Goal: Information Seeking & Learning: Find specific fact

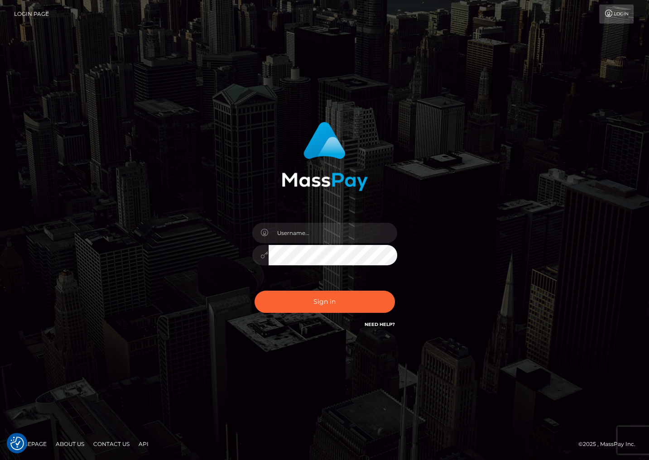
drag, startPoint x: 308, startPoint y: 219, endPoint x: 311, endPoint y: 235, distance: 17.0
click at [308, 219] on div at bounding box center [324, 250] width 158 height 69
click at [311, 235] on input "text" at bounding box center [332, 233] width 129 height 20
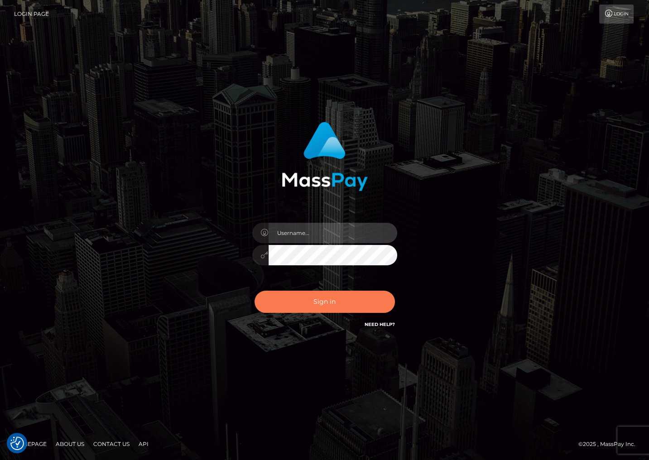
type input "christianc.xcite"
click at [345, 301] on button "Sign in" at bounding box center [324, 302] width 140 height 22
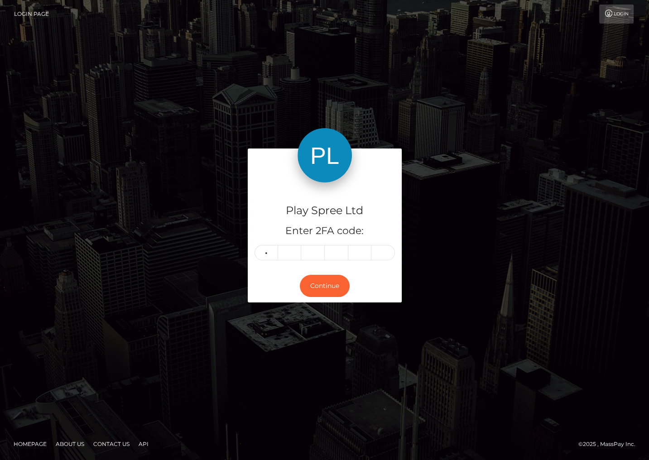
type input "3"
type input "2"
type input "4"
type input "0"
type input "5"
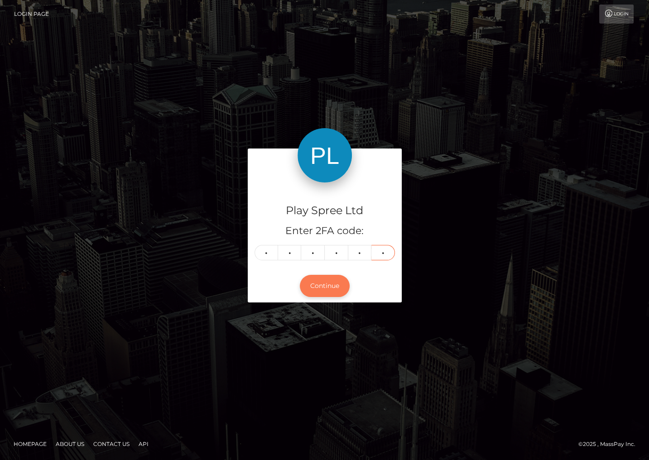
type input "4"
click at [330, 282] on button "Continue" at bounding box center [325, 286] width 50 height 22
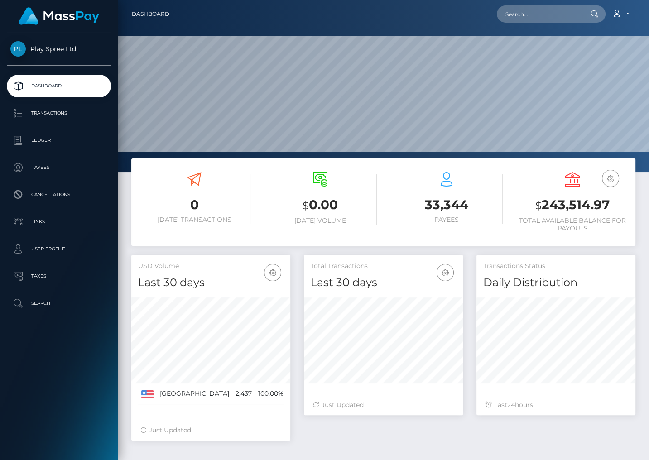
scroll to position [160, 158]
click at [49, 138] on p "Ledger" at bounding box center [58, 141] width 97 height 14
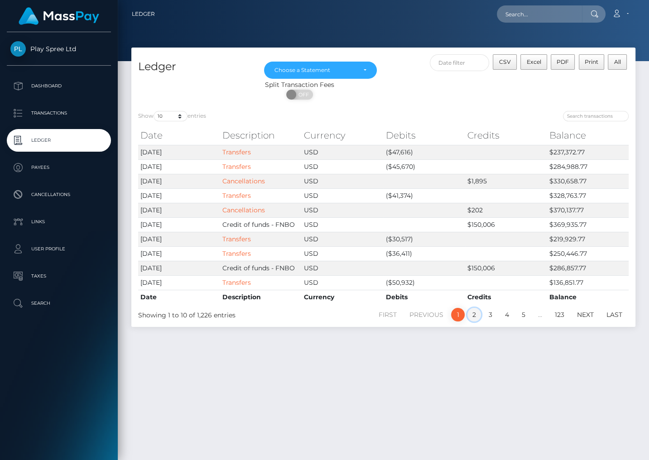
click at [475, 313] on link "2" at bounding box center [474, 315] width 14 height 14
click at [489, 317] on link "3" at bounding box center [490, 315] width 14 height 14
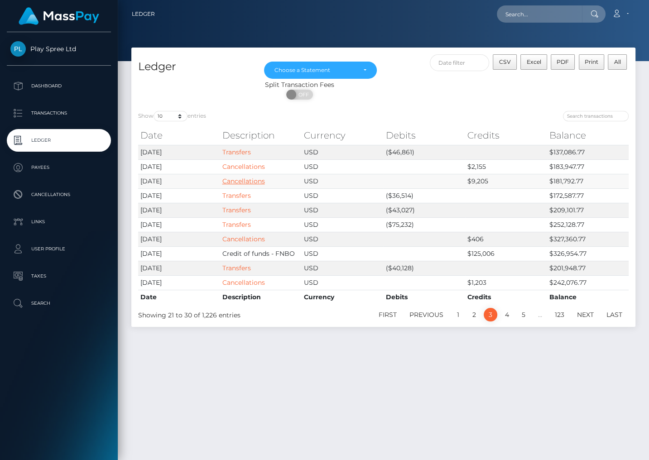
click at [246, 183] on link "Cancellations" at bounding box center [243, 181] width 43 height 8
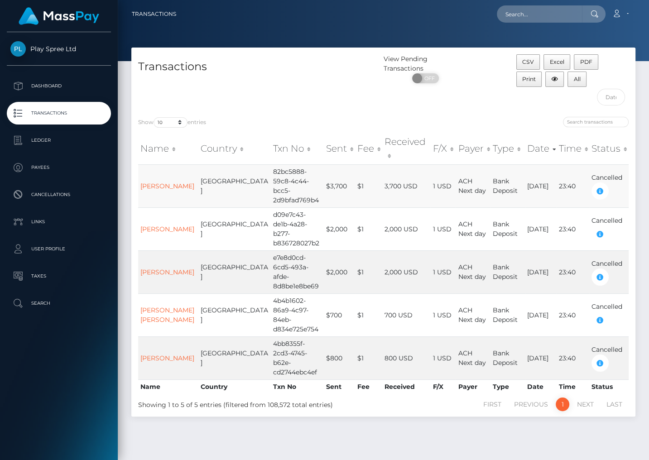
click at [271, 172] on td "82bc5888-59c8-4c44-bcc5-2d9bfad769b4" at bounding box center [297, 185] width 53 height 43
copy td "82bc5888-59c8-4c44-bcc5-2d9bfad769b4"
click at [538, 100] on div "CSV Excel PDF Print All" at bounding box center [572, 82] width 126 height 56
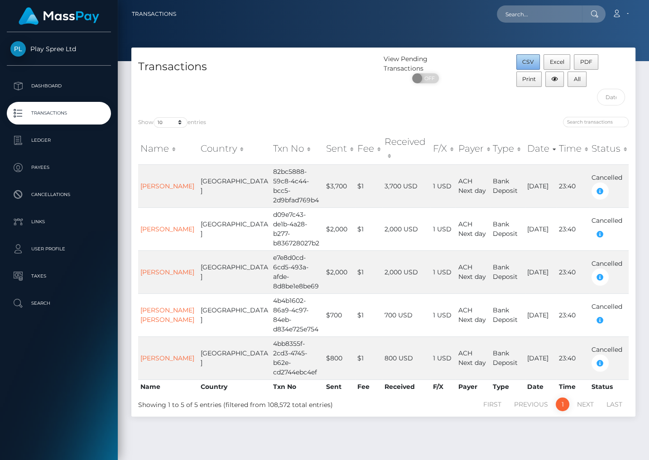
click at [529, 63] on span "CSV" at bounding box center [528, 61] width 12 height 7
click at [565, 420] on div "Transactions View Pending Transactions ON OFF CSV Excel PDF Print All Show 10 2…" at bounding box center [383, 250] width 531 height 404
click at [576, 435] on div "Transactions View Pending Transactions ON OFF CSV Excel PDF Print All Show 10 2…" at bounding box center [383, 250] width 531 height 404
click at [43, 140] on p "Ledger" at bounding box center [58, 141] width 97 height 14
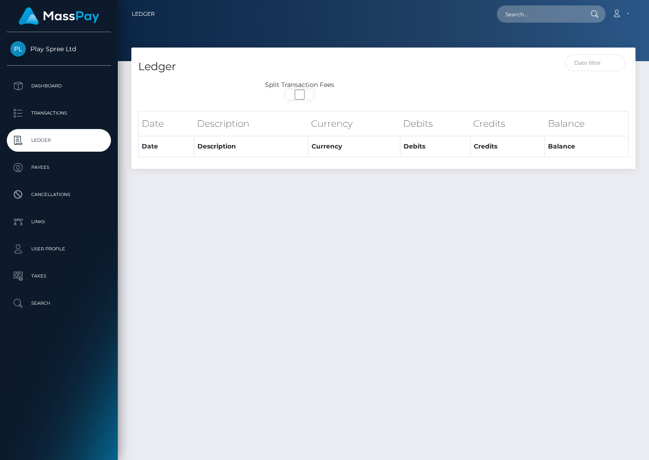
select select
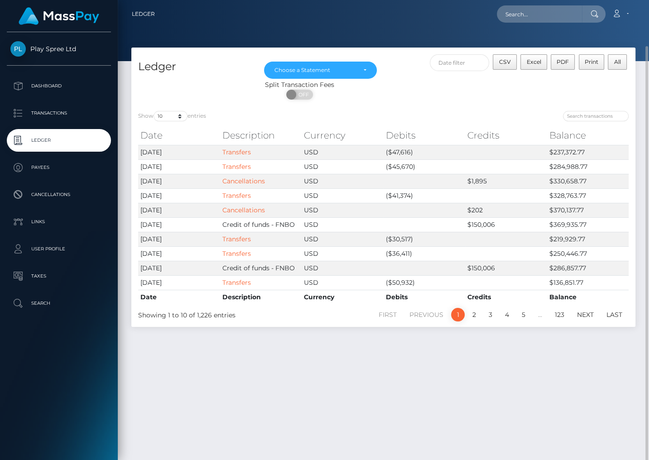
scroll to position [24, 0]
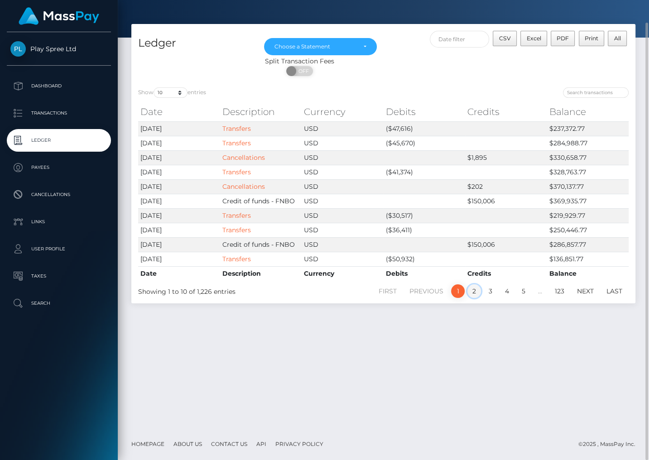
click at [472, 288] on link "2" at bounding box center [474, 291] width 14 height 14
click at [241, 215] on link "Cancellations" at bounding box center [243, 215] width 43 height 8
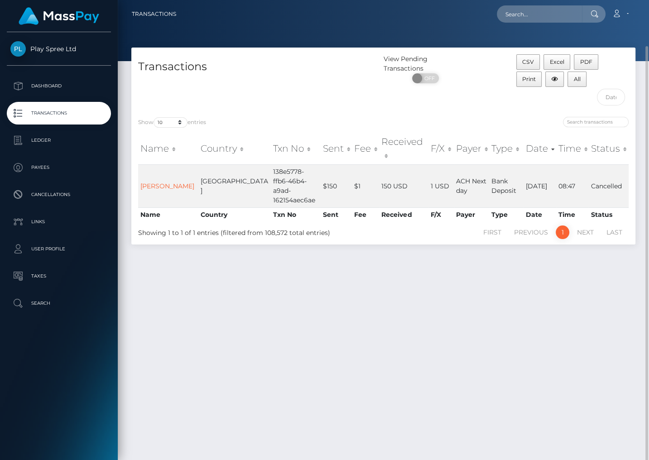
scroll to position [24, 0]
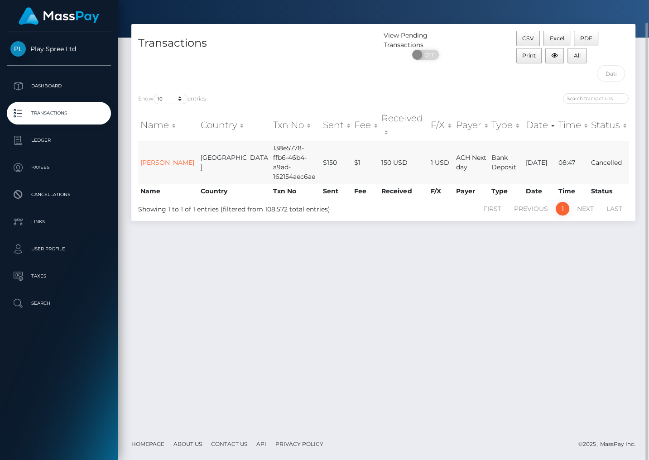
click at [271, 141] on td "138e5778-ffb6-46b4-a9ad-162154aec6ae" at bounding box center [296, 162] width 50 height 43
copy td "138e5778-ffb6-46b4-a9ad-162154aec6ae"
click at [271, 149] on td "138e5778-ffb6-46b4-a9ad-162154aec6ae" at bounding box center [296, 162] width 50 height 43
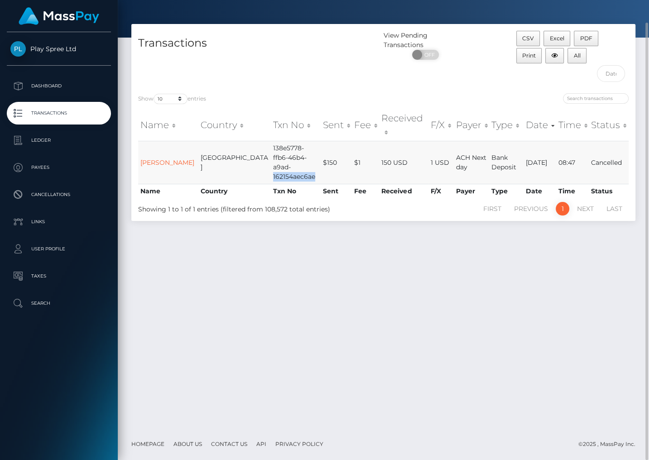
click at [271, 149] on td "138e5778-ffb6-46b4-a9ad-162154aec6ae" at bounding box center [296, 162] width 50 height 43
click at [530, 38] on span "CSV" at bounding box center [528, 38] width 12 height 7
click at [573, 298] on div "Transactions View Pending Transactions ON OFF CSV Excel PDF Print All Show 10 2…" at bounding box center [383, 226] width 531 height 404
click at [570, 257] on div "Transactions View Pending Transactions ON OFF CSV Excel PDF Print All Show 10 2…" at bounding box center [383, 226] width 531 height 404
click at [582, 287] on div "Transactions View Pending Transactions ON OFF CSV Excel PDF Print All Show 10 2…" at bounding box center [383, 226] width 531 height 404
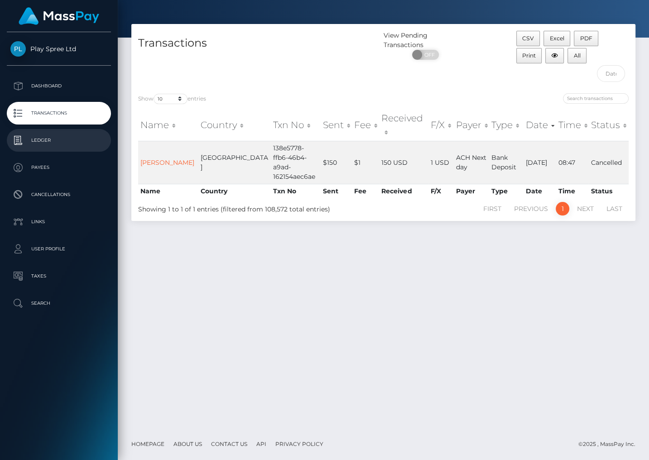
click at [57, 139] on p "Ledger" at bounding box center [58, 141] width 97 height 14
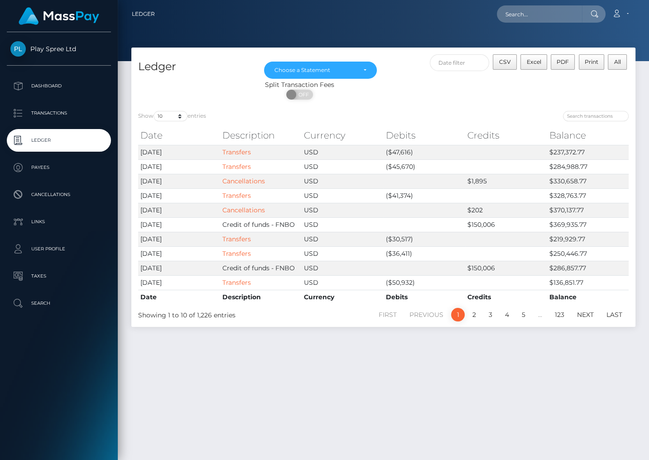
click at [541, 405] on div "Ledger [DATE] [DATE] [DATE] [DATE] [DATE] [DATE] [DATE] [DATE] [DATE] [DATE] [D…" at bounding box center [383, 250] width 531 height 404
click at [474, 316] on link "2" at bounding box center [474, 315] width 14 height 14
click at [250, 196] on link "Cancellations" at bounding box center [243, 195] width 43 height 8
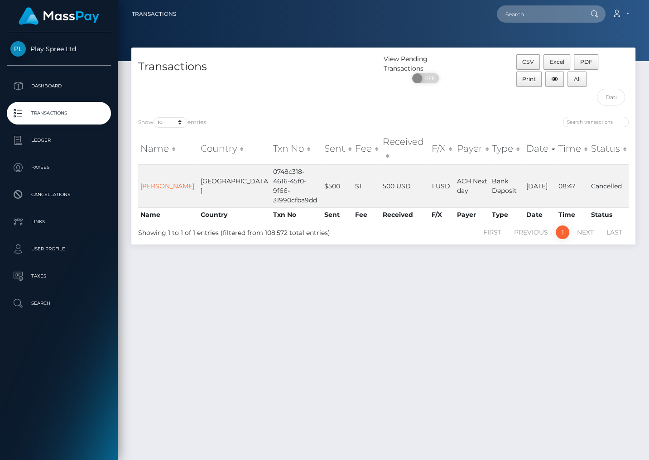
click at [524, 314] on div "Transactions View Pending Transactions ON OFF CSV Excel PDF Print All Show 10 2…" at bounding box center [383, 250] width 531 height 404
click at [530, 63] on span "CSV" at bounding box center [528, 61] width 12 height 7
click at [576, 295] on div "Transactions View Pending Transactions ON OFF CSV Excel PDF Print All Show 10 2…" at bounding box center [383, 250] width 531 height 404
click at [597, 295] on div "Transactions View Pending Transactions ON OFF CSV Excel PDF Print All Show 10 2…" at bounding box center [383, 250] width 531 height 404
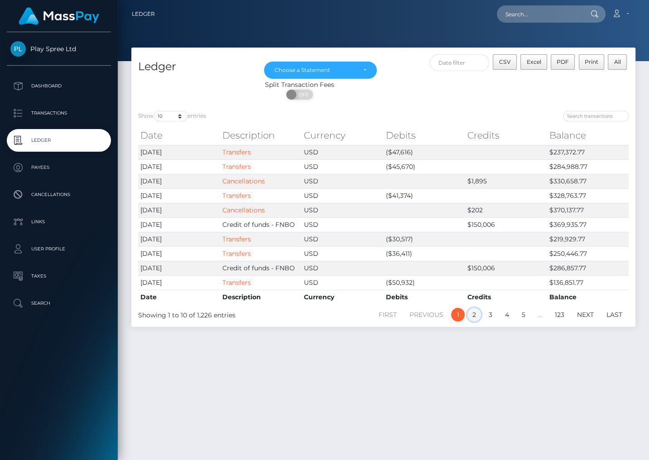
click at [473, 317] on link "2" at bounding box center [474, 315] width 14 height 14
click at [458, 313] on link "1" at bounding box center [458, 315] width 14 height 14
click at [256, 209] on link "Cancellations" at bounding box center [243, 210] width 43 height 8
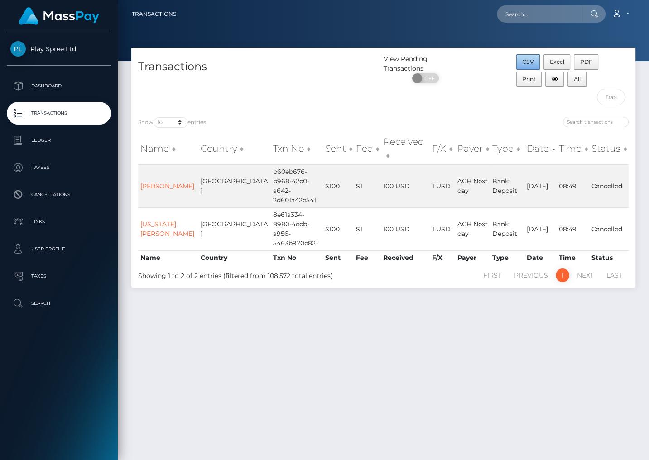
click at [532, 62] on span "CSV" at bounding box center [528, 61] width 12 height 7
click at [580, 323] on div "Transactions View Pending Transactions ON OFF CSV Excel PDF Print All Show 10 2…" at bounding box center [383, 250] width 531 height 404
click at [581, 350] on div "Transactions View Pending Transactions ON OFF CSV Excel PDF Print All Show 10 2…" at bounding box center [383, 250] width 531 height 404
click at [561, 364] on div "Transactions View Pending Transactions ON OFF CSV Excel PDF Print All Show 10 2…" at bounding box center [383, 250] width 531 height 404
click at [615, 356] on div "Transactions View Pending Transactions ON OFF CSV Excel PDF Print All Show 10 2…" at bounding box center [383, 250] width 531 height 404
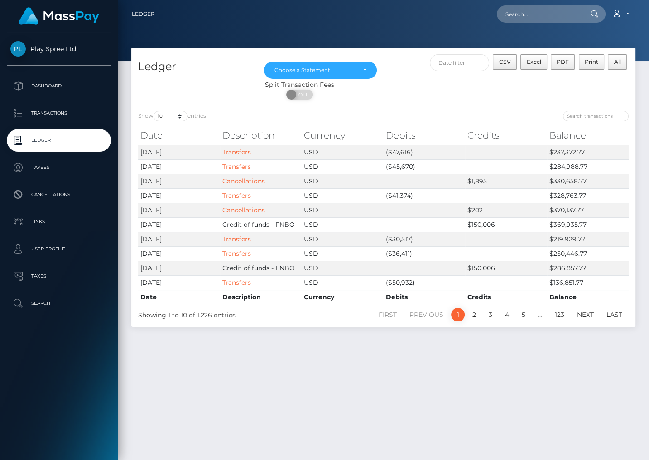
click at [447, 389] on div "Ledger Mar 2024 Apr 2024 May 2024 Jun 2024 Jul 2024 Aug 2024 Sep 2024 Oct 2024 …" at bounding box center [383, 250] width 531 height 404
click at [238, 181] on link "Cancellations" at bounding box center [243, 181] width 43 height 8
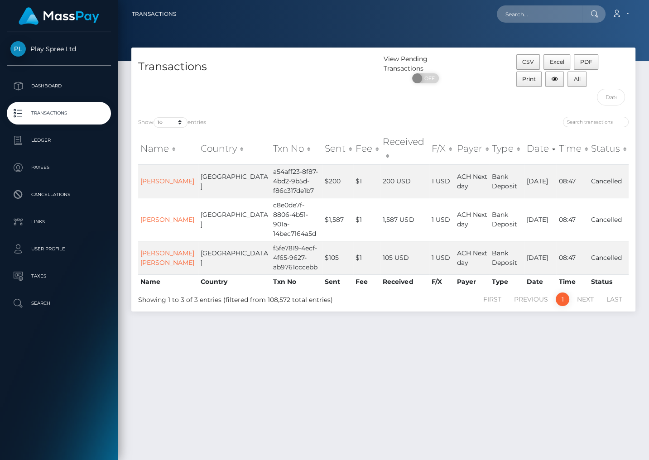
click at [556, 349] on div "Transactions View Pending Transactions ON OFF CSV Excel PDF Print All Show 10 2…" at bounding box center [383, 250] width 531 height 404
click at [535, 60] on button "CSV" at bounding box center [528, 61] width 24 height 15
click at [592, 384] on div "Transactions View Pending Transactions ON OFF CSV Excel PDF Print All Show 10 2…" at bounding box center [383, 250] width 531 height 404
click at [562, 378] on div "Transactions View Pending Transactions ON OFF CSV Excel PDF Print All Show 10 2…" at bounding box center [383, 250] width 531 height 404
click at [581, 362] on div "Transactions View Pending Transactions ON OFF CSV Excel PDF Print All Show 10 2…" at bounding box center [383, 250] width 531 height 404
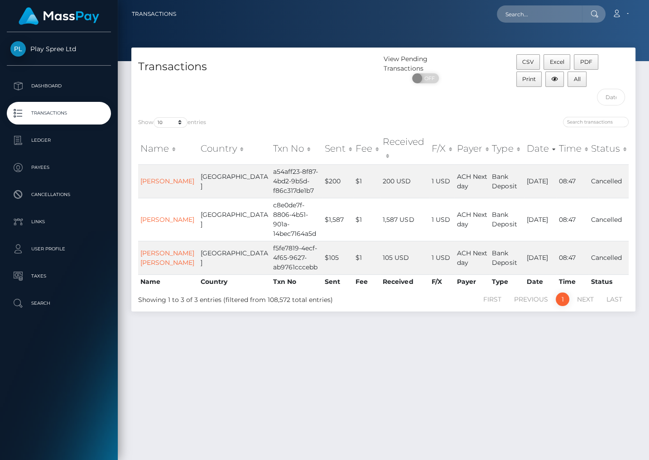
click at [602, 373] on div "Transactions View Pending Transactions ON OFF CSV Excel PDF Print All Show 10 2…" at bounding box center [383, 250] width 531 height 404
click at [558, 356] on div "Transactions View Pending Transactions ON OFF CSV Excel PDF Print All Show 10 2…" at bounding box center [383, 250] width 531 height 404
click at [539, 380] on div "Transactions View Pending Transactions ON OFF CSV Excel PDF Print All Show 10 2…" at bounding box center [383, 250] width 531 height 404
click at [557, 14] on input "text" at bounding box center [539, 13] width 85 height 17
paste input "138e5778-ffb6-46b4-a9ad-162154aec6ae"
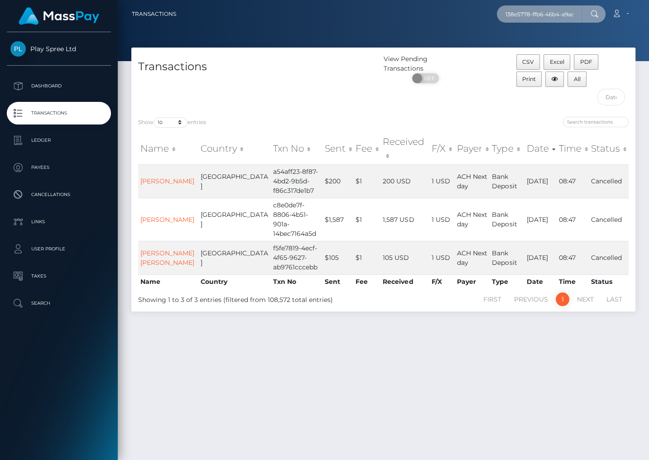
scroll to position [0, 40]
type input "138e5778-ffb6-46b4-a9ad-162154aec6ae"
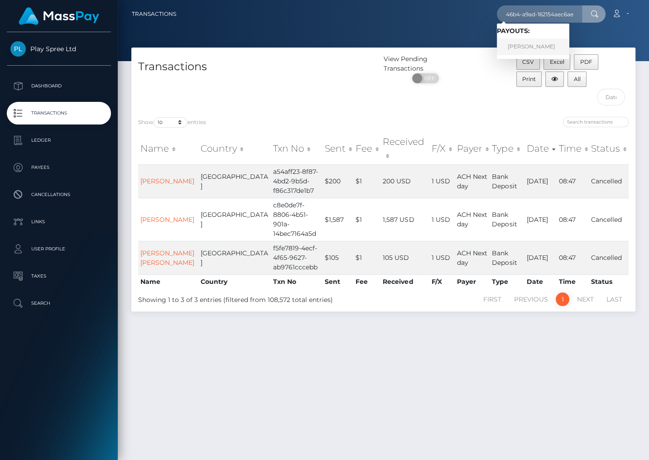
click at [535, 45] on link "TRINIDAD GUSTAMANTE" at bounding box center [533, 46] width 72 height 17
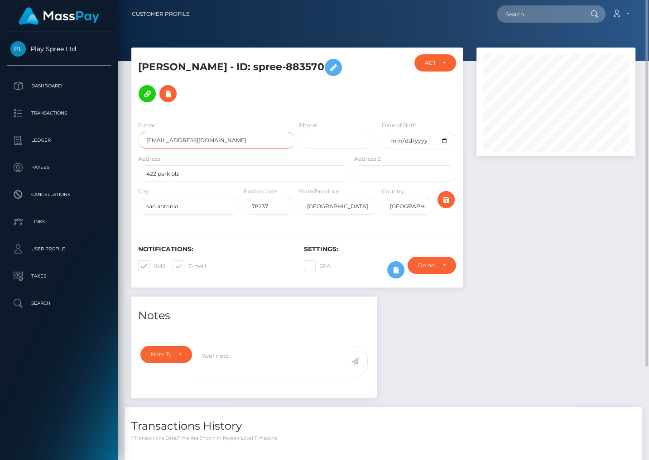
click at [188, 132] on input "[EMAIL_ADDRESS][DOMAIN_NAME]" at bounding box center [216, 140] width 157 height 17
click at [188, 132] on input "biggrandma6@gmail.com" at bounding box center [216, 140] width 157 height 17
click at [555, 268] on div at bounding box center [555, 172] width 172 height 249
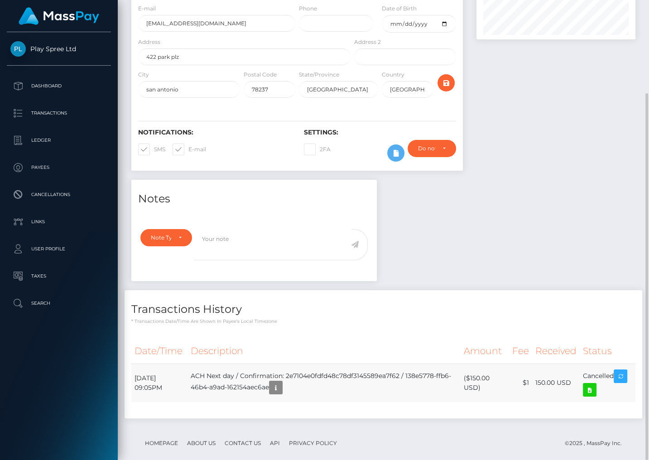
click at [158, 373] on td "August 25, 2025 09:05PM" at bounding box center [159, 382] width 56 height 38
copy tr "August 25, 2025 09:05PM"
click at [521, 113] on div at bounding box center [555, 55] width 172 height 249
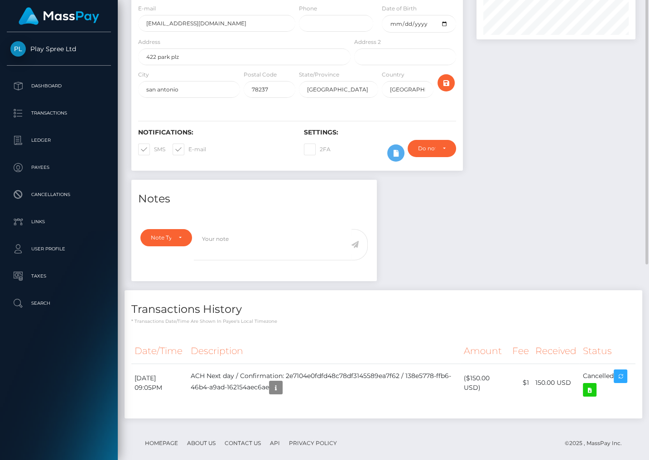
scroll to position [0, 0]
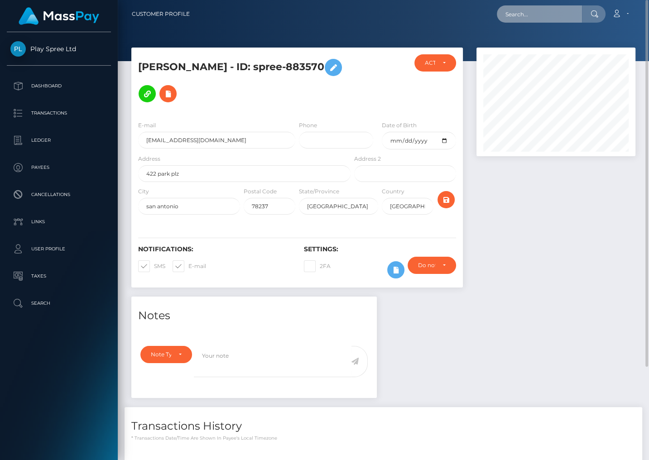
click at [519, 16] on input "text" at bounding box center [539, 13] width 85 height 17
paste input "b60eb676-b968-42c0-a642-2d601a42e541"
type input "b60eb676-b968-42c0-a642-2d601a42e541"
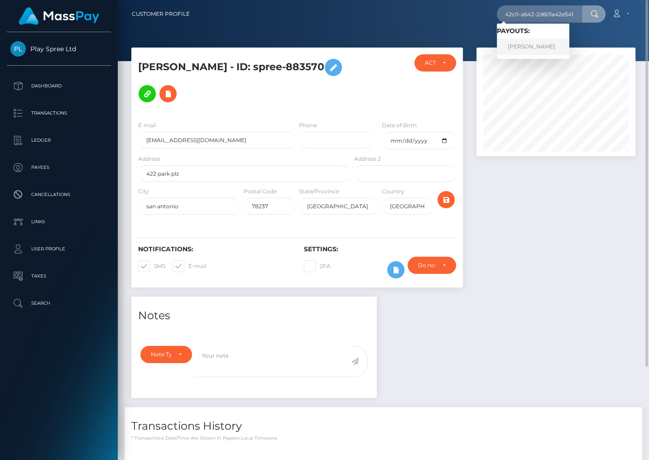
click at [529, 49] on link "JOANNE MARTINEZ" at bounding box center [533, 46] width 72 height 17
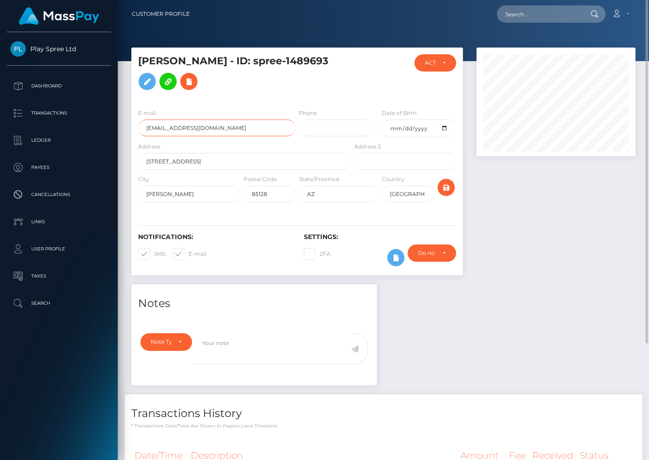
click at [185, 128] on input "selflovejoanne101@gmail.com" at bounding box center [216, 127] width 157 height 17
click at [533, 263] on div at bounding box center [555, 166] width 172 height 237
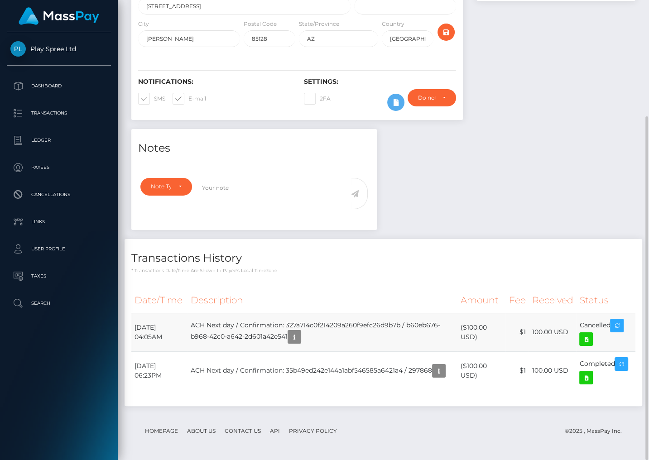
click at [156, 323] on td "August 31, 2025 04:05AM" at bounding box center [159, 332] width 56 height 38
copy tr "August 31, 2025 04:05AM"
click at [564, 163] on div "Notes Note Type Compliance Clear Compliance General Note Type" at bounding box center [382, 272] width 517 height 286
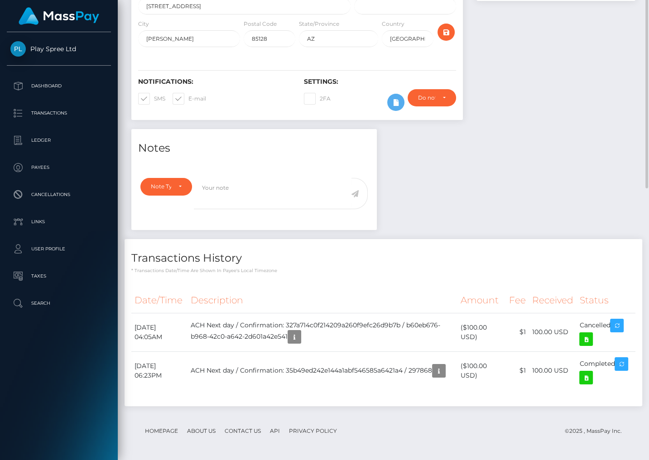
scroll to position [0, 0]
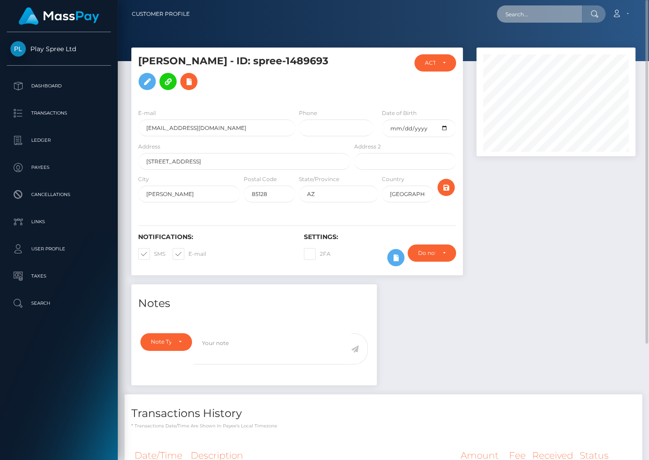
click at [529, 14] on input "text" at bounding box center [539, 13] width 85 height 17
paste input "8e61a334-8980-4ecb-a956-5463b970e821"
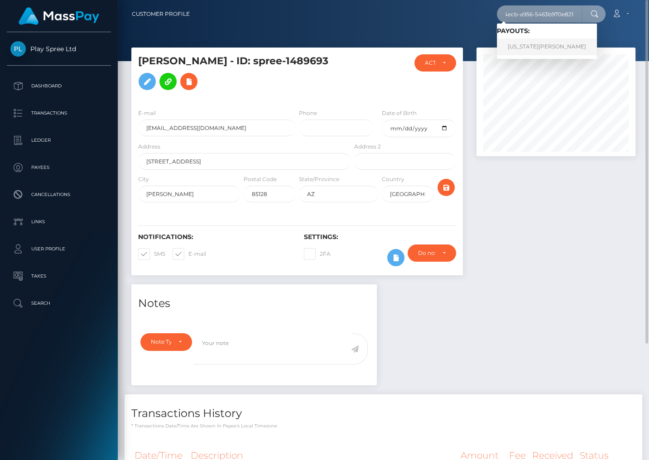
type input "8e61a334-8980-4ecb-a956-5463b970e821"
click at [530, 51] on link "VIRGINIA EURESTE" at bounding box center [547, 46] width 100 height 17
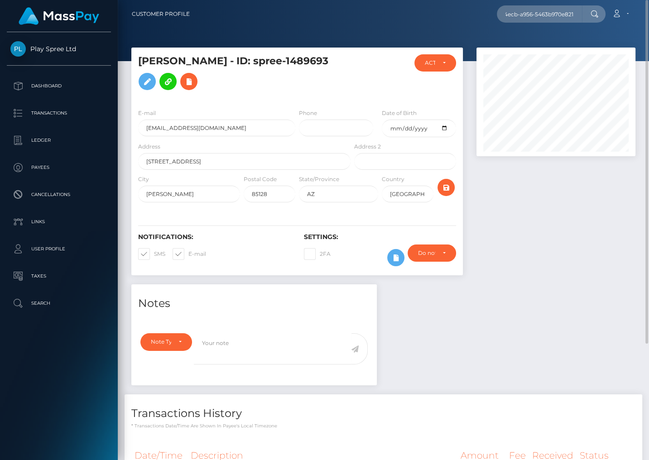
scroll to position [0, 0]
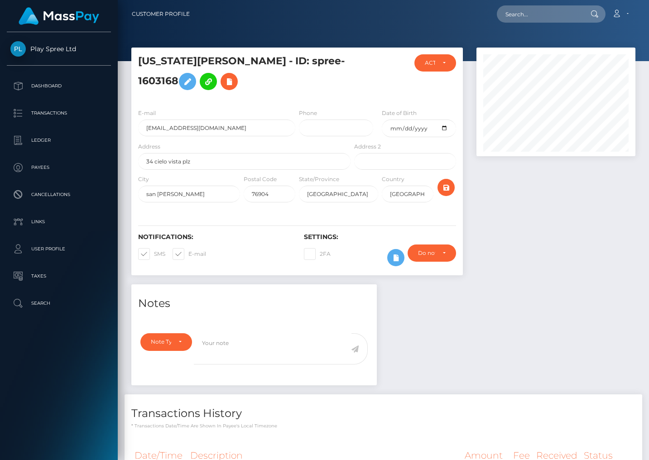
click at [458, 5] on div "Loading... Loading... Account Edit Profile Logout" at bounding box center [416, 14] width 438 height 19
click at [171, 125] on input "[EMAIL_ADDRESS][DOMAIN_NAME]" at bounding box center [216, 127] width 157 height 17
drag, startPoint x: 489, startPoint y: 221, endPoint x: 482, endPoint y: 220, distance: 6.8
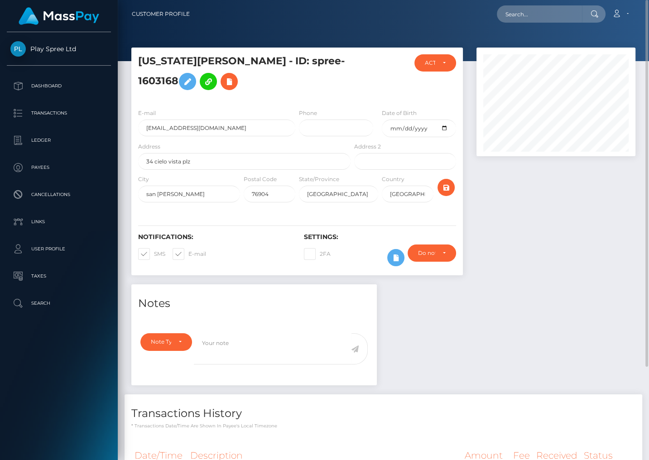
click at [489, 221] on div at bounding box center [555, 166] width 172 height 237
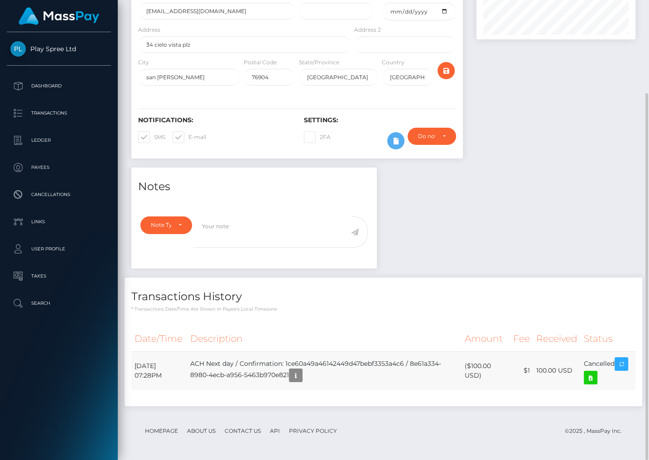
click at [143, 370] on td "September 1, 2025 07:28PM" at bounding box center [159, 370] width 56 height 38
click at [143, 369] on td "September 1, 2025 07:28PM" at bounding box center [159, 370] width 56 height 38
copy tr "September 1, 2025 07:28PM"
click at [586, 159] on div at bounding box center [555, 49] width 172 height 237
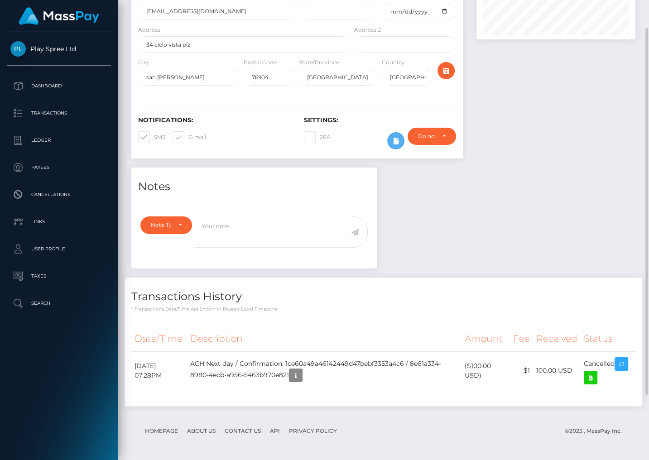
scroll to position [0, 0]
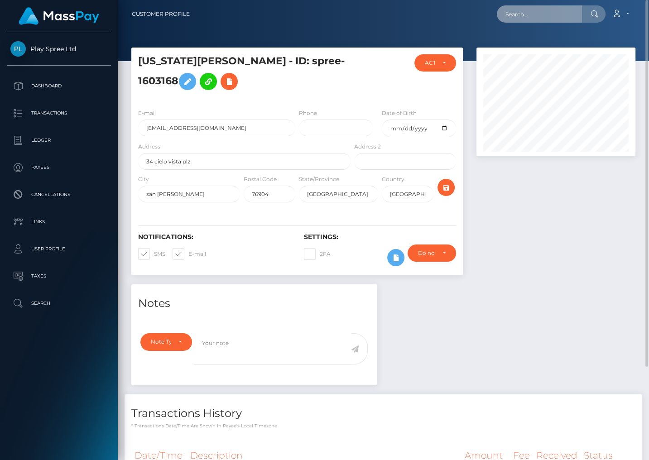
click at [525, 9] on input "text" at bounding box center [539, 13] width 85 height 17
paste input "c8e0de7f-8806-4b51-901a-14bec7164a5d"
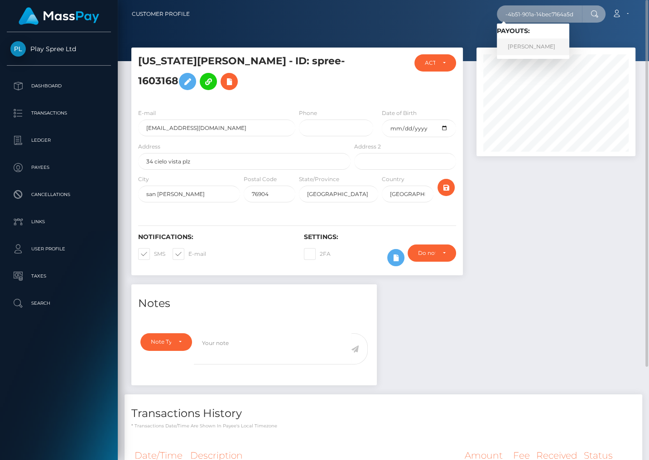
type input "c8e0de7f-8806-4b51-901a-14bec7164a5d"
click at [540, 49] on link "PETER L WOJNAROWSKI" at bounding box center [533, 46] width 72 height 17
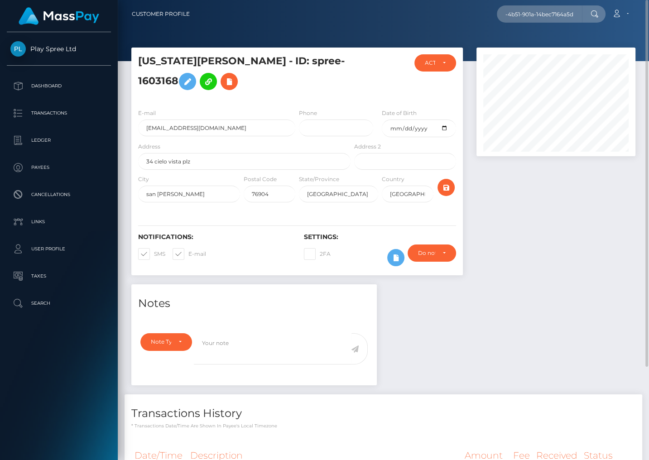
scroll to position [0, 0]
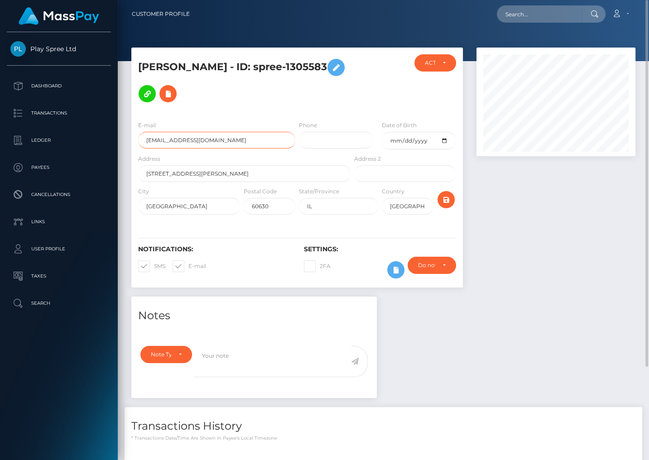
click at [188, 132] on input "[EMAIL_ADDRESS][DOMAIN_NAME]" at bounding box center [216, 140] width 157 height 17
click at [491, 226] on div at bounding box center [555, 172] width 172 height 249
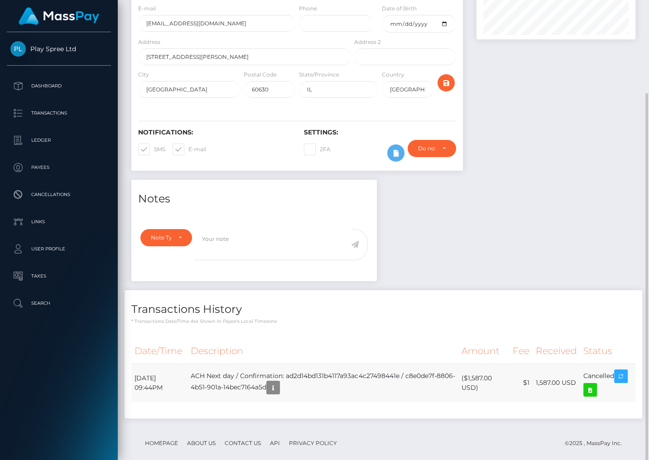
click at [156, 373] on td "September 2, 2025 09:44PM" at bounding box center [159, 382] width 56 height 38
copy tr "September 2, 2025 09:44PM"
click at [547, 207] on div "Notes Note Type Compliance Clear Compliance General Note Type" at bounding box center [382, 304] width 517 height 248
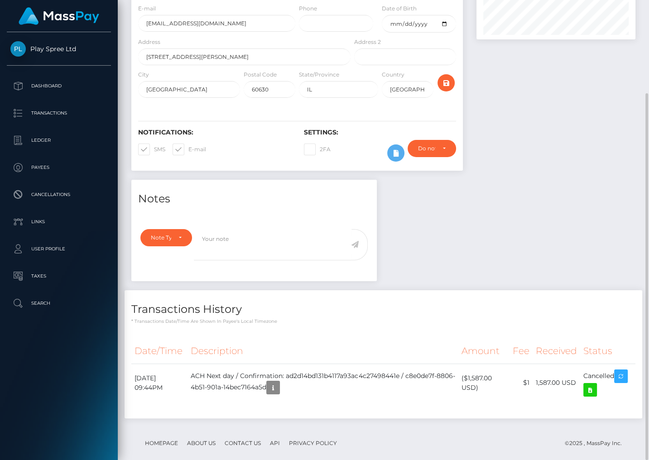
click at [535, 148] on div at bounding box center [555, 55] width 172 height 249
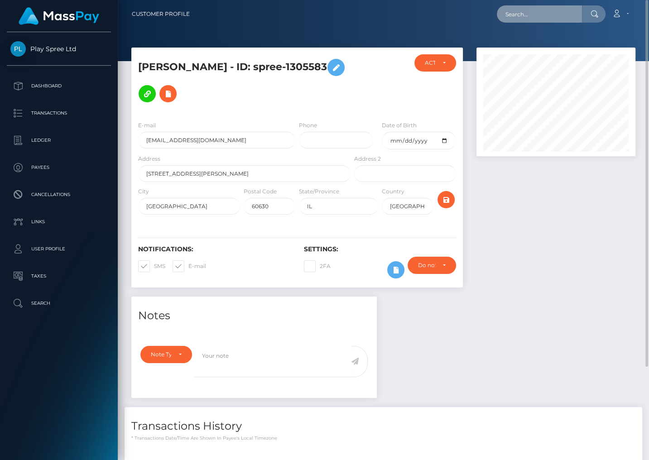
click at [557, 9] on input "text" at bounding box center [539, 13] width 85 height 17
paste input "f5fe7819-4ecf-4f65-9627-ab9761cccebb"
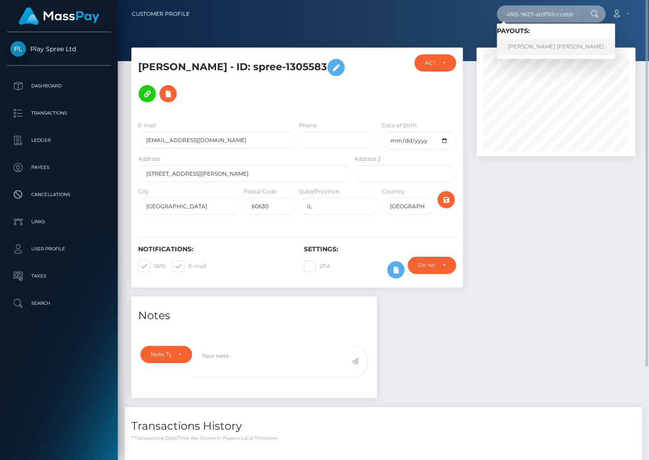
type input "f5fe7819-4ecf-4f65-9627-ab9761cccebb"
click at [540, 42] on link "RORY JOSHUA MOYLE" at bounding box center [556, 46] width 118 height 17
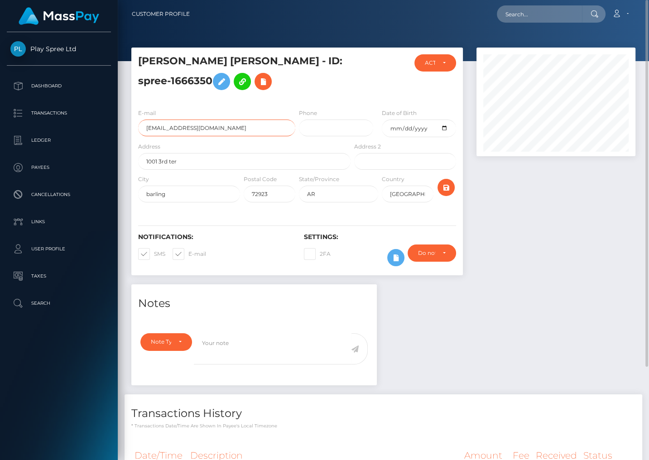
click at [172, 130] on input "roryjmoyle@gmail.com" at bounding box center [216, 127] width 157 height 17
click at [516, 253] on div at bounding box center [555, 166] width 172 height 237
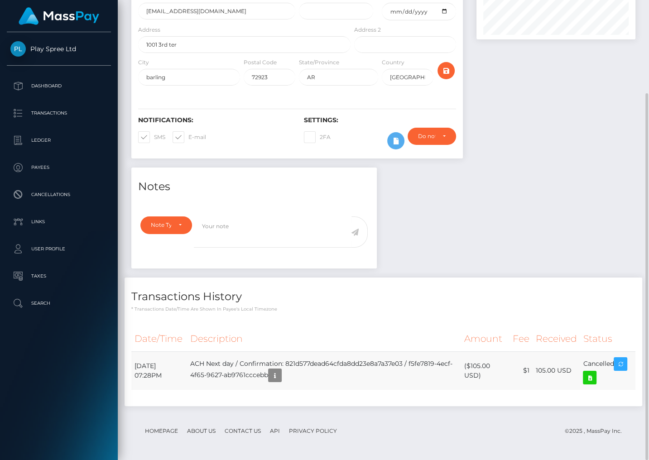
click at [153, 368] on td "September 1, 2025 07:28PM" at bounding box center [159, 370] width 56 height 38
copy tr "September 1, 2025 07:28PM"
click at [96, 412] on div "Play Spree Ltd Dashboard Transactions Ledger Payees Cancellations Links Taxes" at bounding box center [59, 245] width 118 height 426
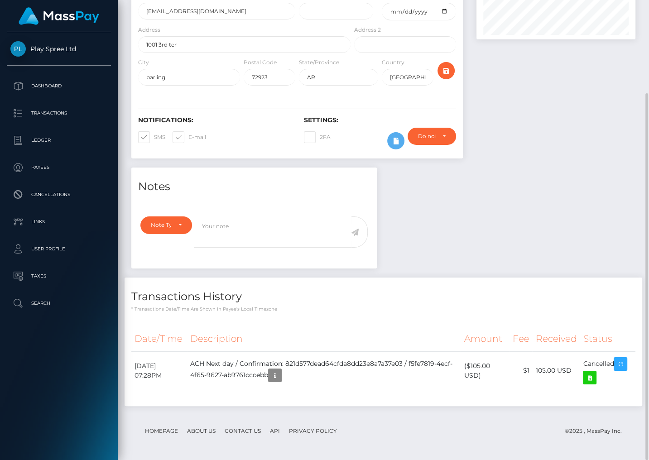
click at [589, 322] on div "Date/Time Description Amount Fee Received Status" at bounding box center [382, 363] width 517 height 86
click at [548, 435] on footer "Homepage About Us Contact Us API Privacy Policy © 2025 , MassPay Inc." at bounding box center [383, 431] width 504 height 32
drag, startPoint x: 570, startPoint y: 315, endPoint x: 563, endPoint y: 335, distance: 21.6
click at [570, 315] on div "Transactions History * Transactions date/time are shown in payee's local timezo…" at bounding box center [382, 341] width 517 height 128
click at [602, 260] on div "Notes Note Type Compliance Clear Compliance General Note Type" at bounding box center [382, 291] width 517 height 248
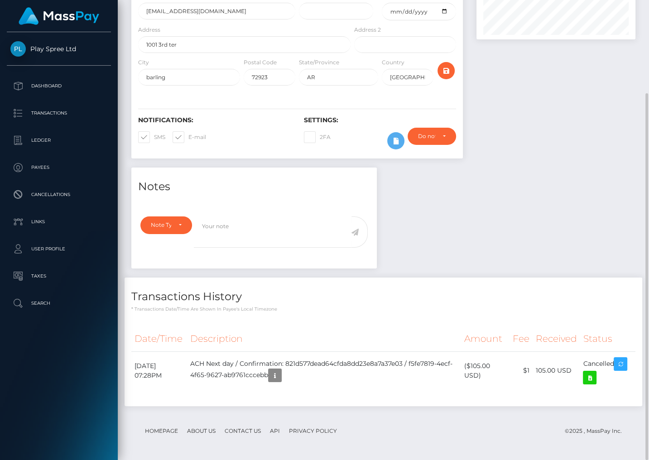
click at [567, 186] on div "Notes Note Type Compliance Clear Compliance General Note Type" at bounding box center [382, 291] width 517 height 248
click at [615, 255] on div "Notes Note Type Compliance Clear Compliance General Note Type" at bounding box center [382, 291] width 517 height 248
click at [494, 233] on div "Notes Note Type Compliance Clear Compliance General Note Type" at bounding box center [382, 291] width 517 height 248
